Goal: Task Accomplishment & Management: Manage account settings

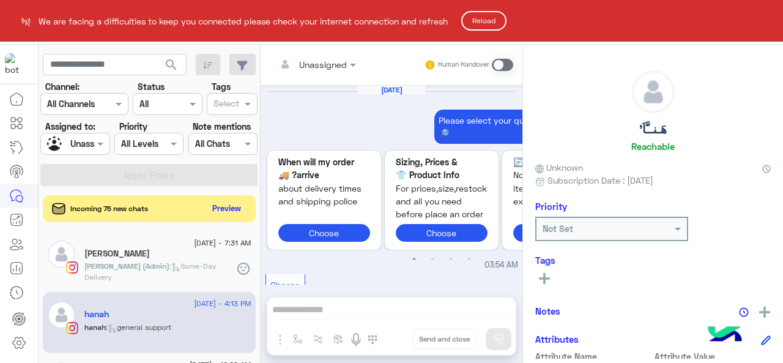
scroll to position [665, 0]
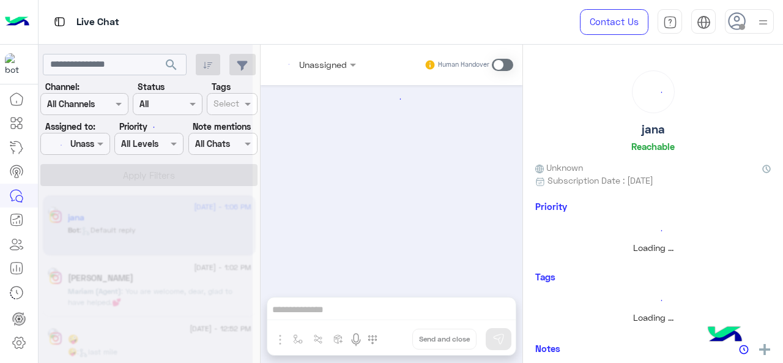
click at [99, 146] on div at bounding box center [146, 186] width 214 height 363
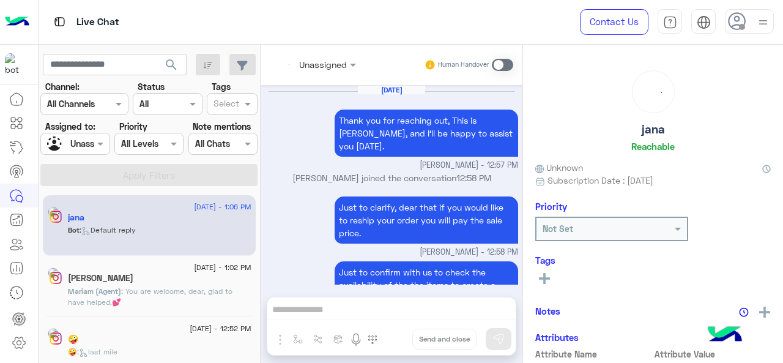
scroll to position [585, 0]
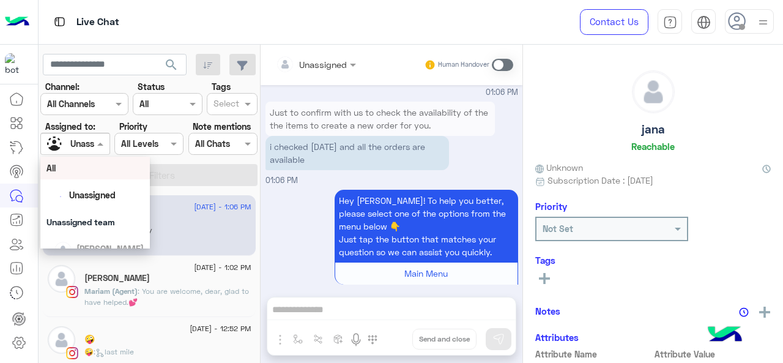
click at [97, 147] on span at bounding box center [101, 143] width 15 height 13
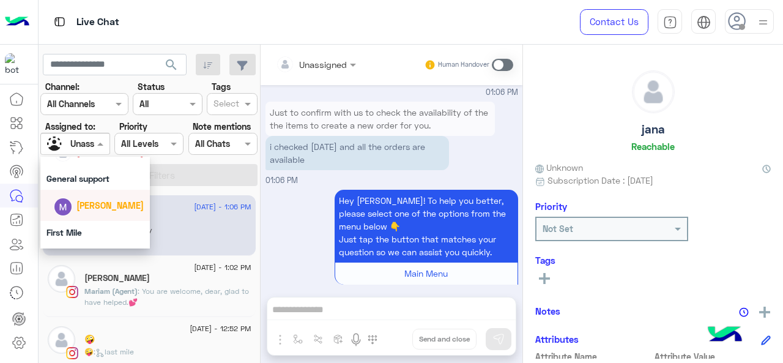
scroll to position [271, 0]
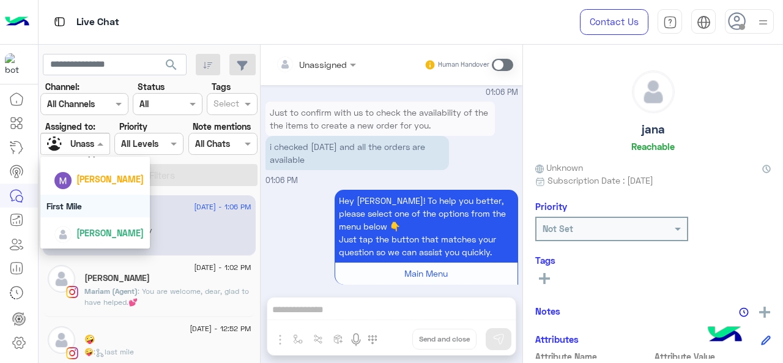
click at [101, 212] on div "First Mile" at bounding box center [95, 206] width 110 height 23
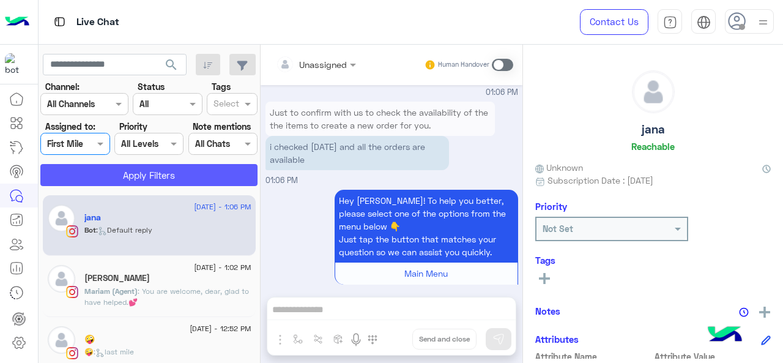
click at [126, 181] on button "Apply Filters" at bounding box center [148, 175] width 217 height 22
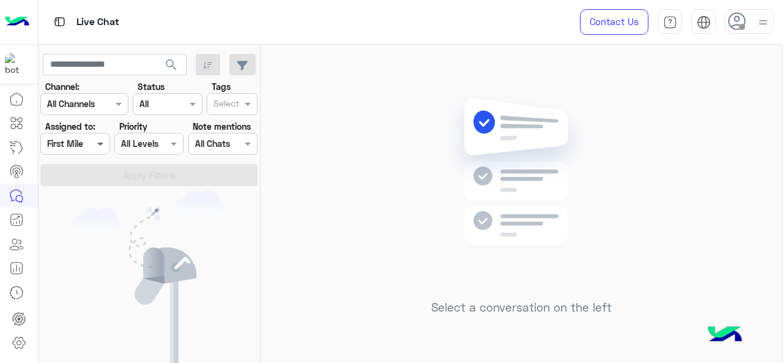
click at [94, 142] on span at bounding box center [101, 143] width 15 height 13
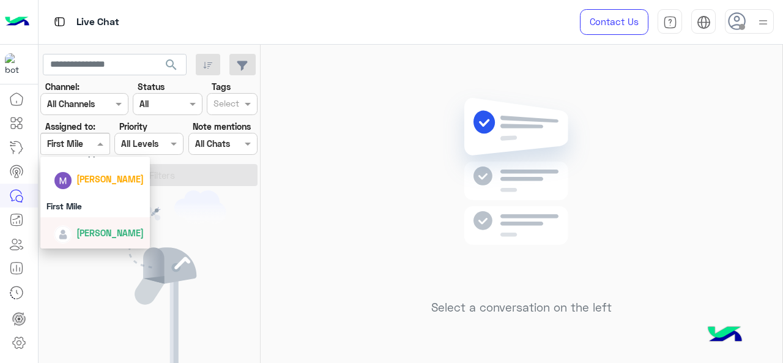
click at [88, 236] on span "Mariam Ahmed" at bounding box center [109, 233] width 67 height 10
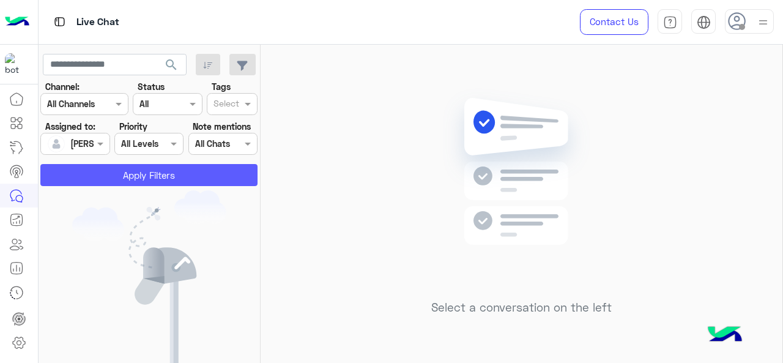
click at [121, 182] on button "Apply Filters" at bounding box center [148, 175] width 217 height 22
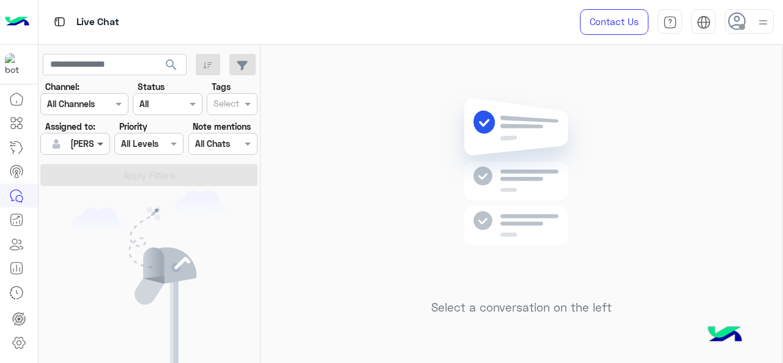
click at [102, 146] on span at bounding box center [101, 143] width 15 height 13
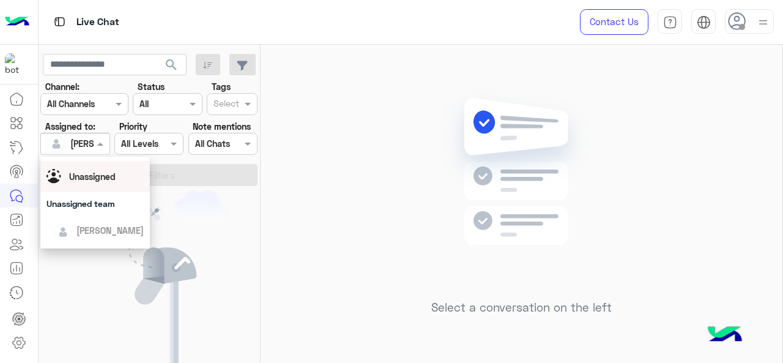
scroll to position [0, 0]
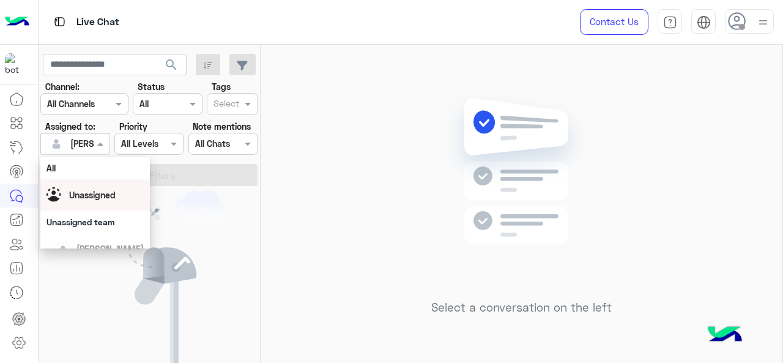
click at [104, 200] on span "Unassigned" at bounding box center [92, 195] width 47 height 10
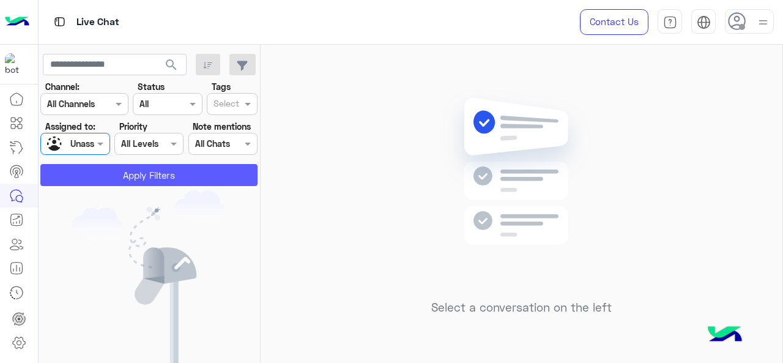
click at [182, 174] on button "Apply Filters" at bounding box center [148, 175] width 217 height 22
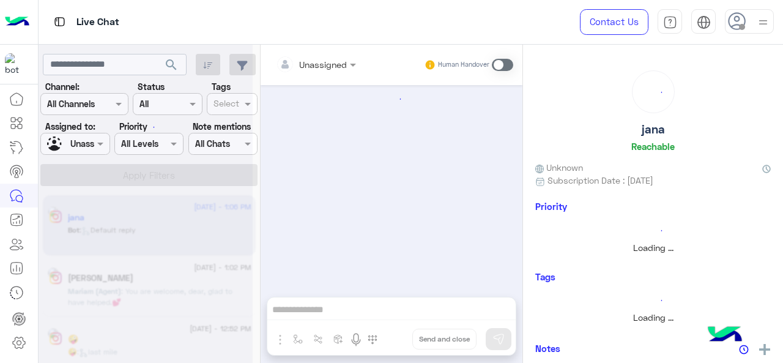
click at [246, 105] on div at bounding box center [146, 186] width 214 height 363
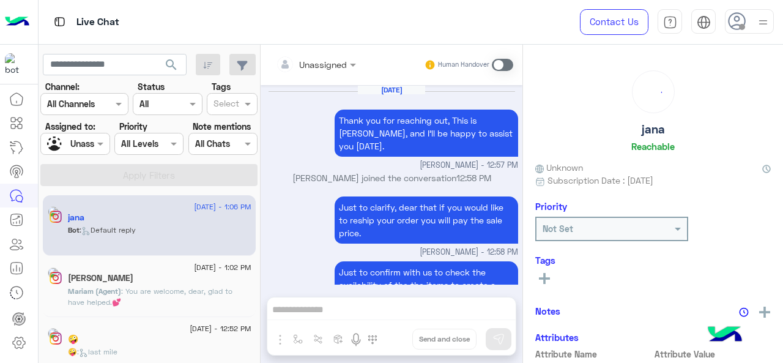
scroll to position [585, 0]
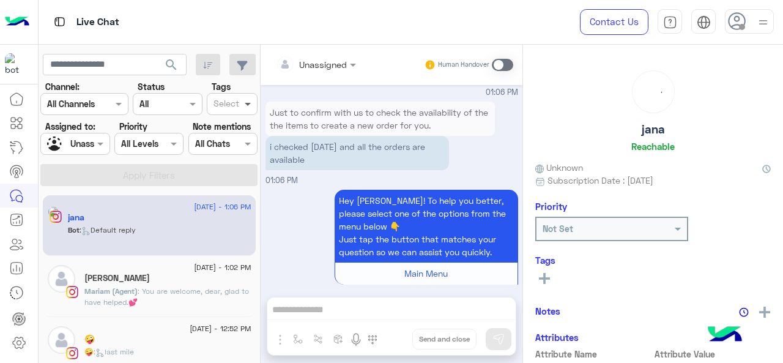
click at [247, 105] on span at bounding box center [249, 103] width 15 height 13
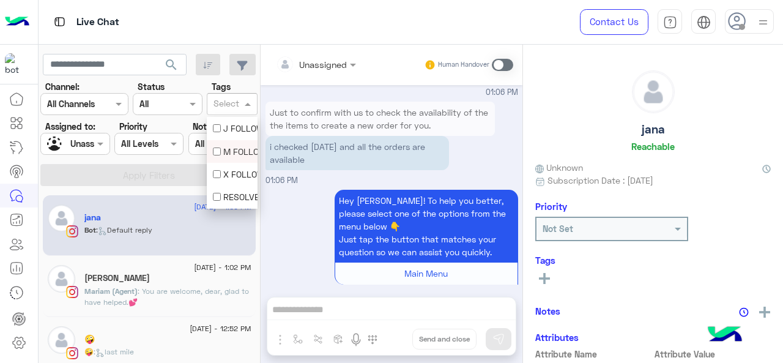
click at [230, 150] on div "M FOLLOW UP" at bounding box center [232, 151] width 39 height 13
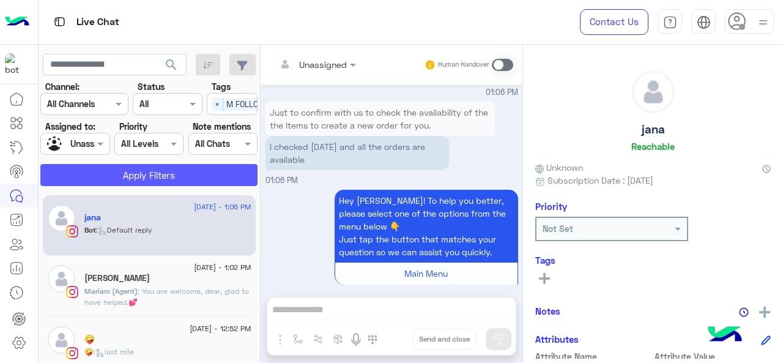
click at [223, 173] on button "Apply Filters" at bounding box center [148, 175] width 217 height 22
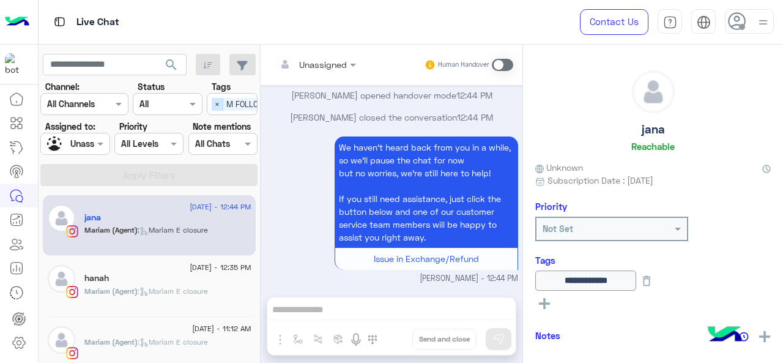
click at [222, 107] on span "×" at bounding box center [218, 104] width 12 height 13
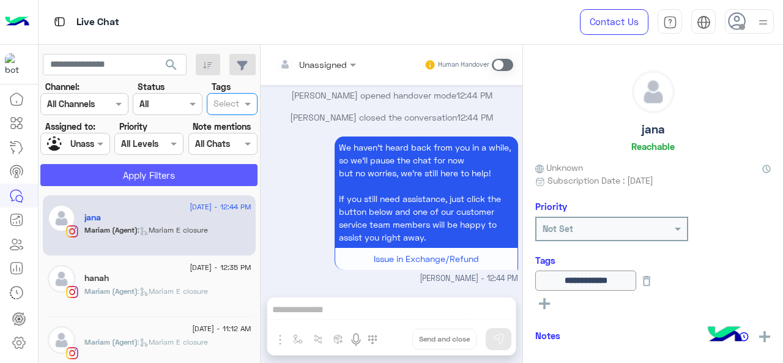
click at [177, 175] on button "Apply Filters" at bounding box center [148, 175] width 217 height 22
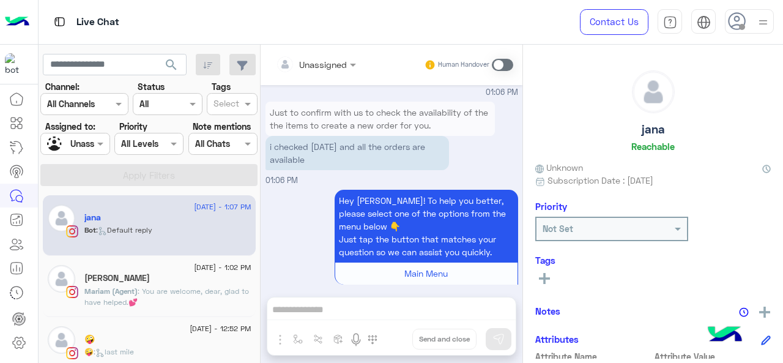
scroll to position [764, 0]
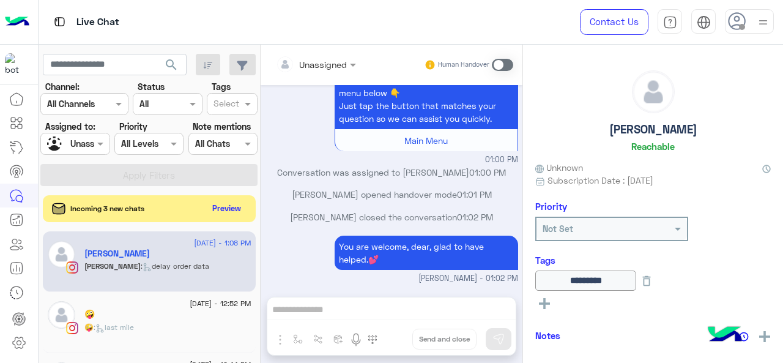
scroll to position [404, 0]
